Goal: Task Accomplishment & Management: Manage account settings

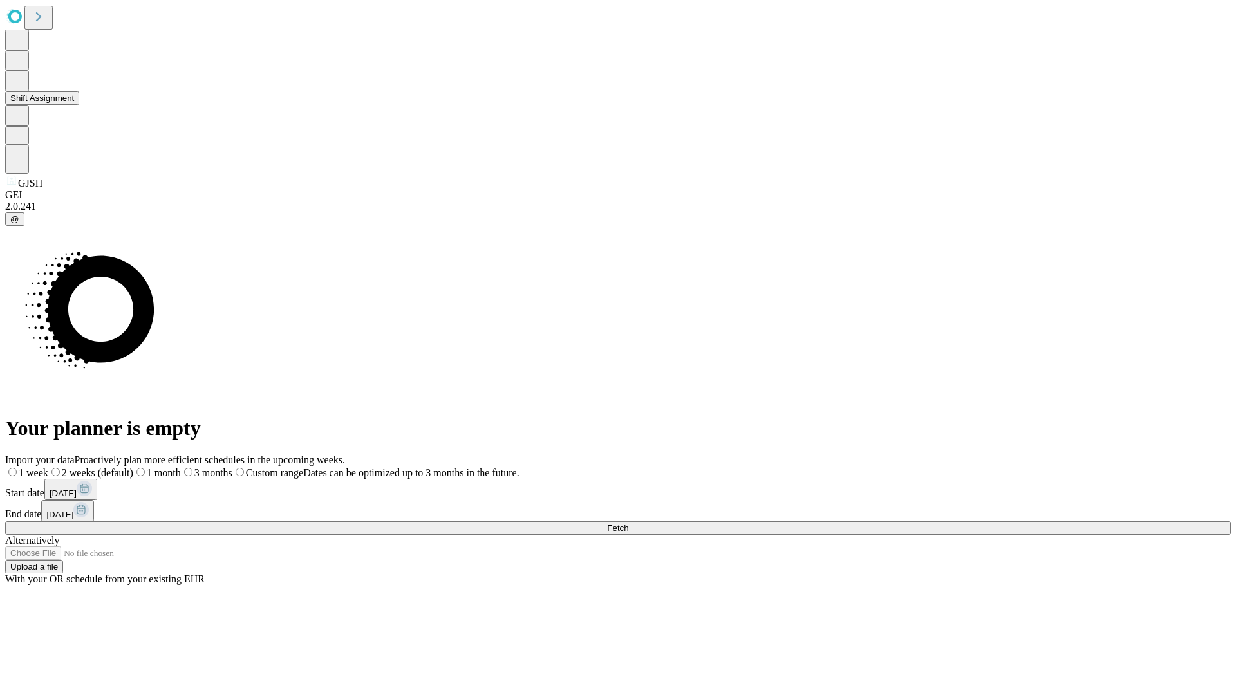
click at [79, 105] on button "Shift Assignment" at bounding box center [42, 98] width 74 height 14
